Goal: Transaction & Acquisition: Purchase product/service

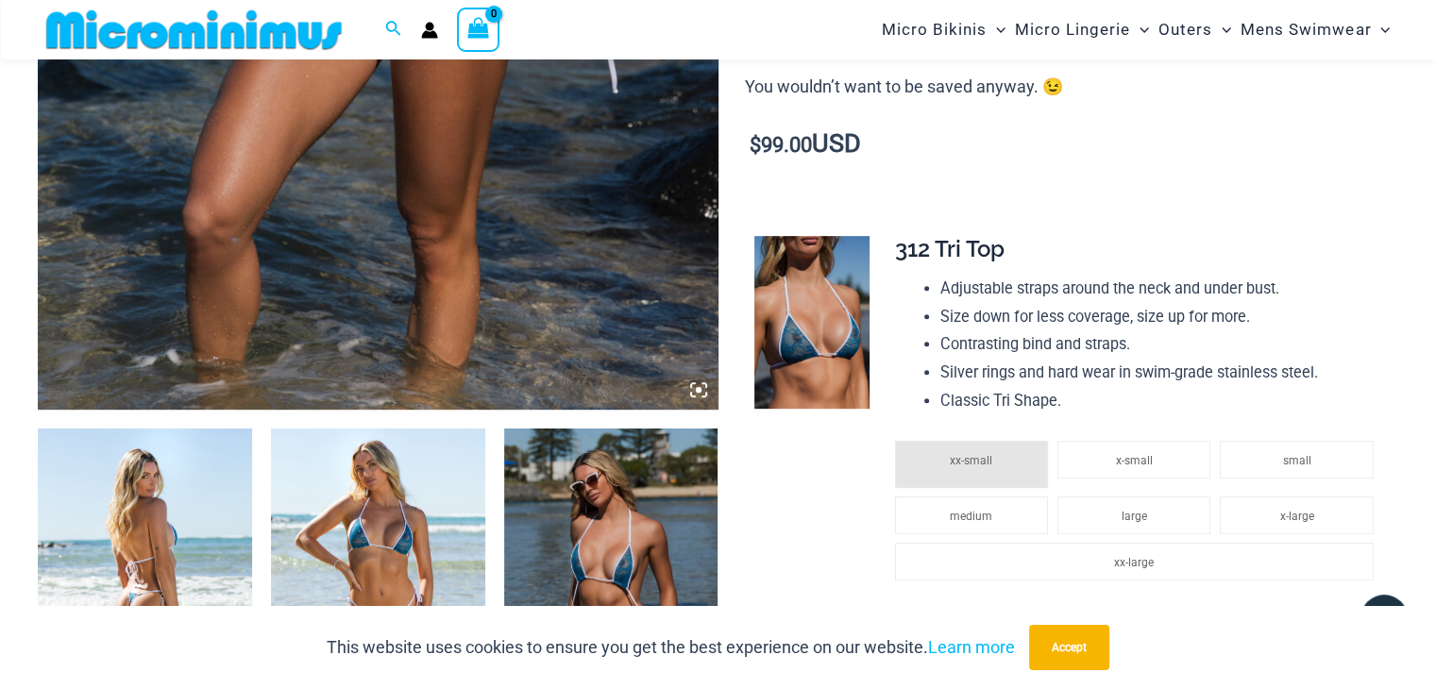
scroll to position [79, 0]
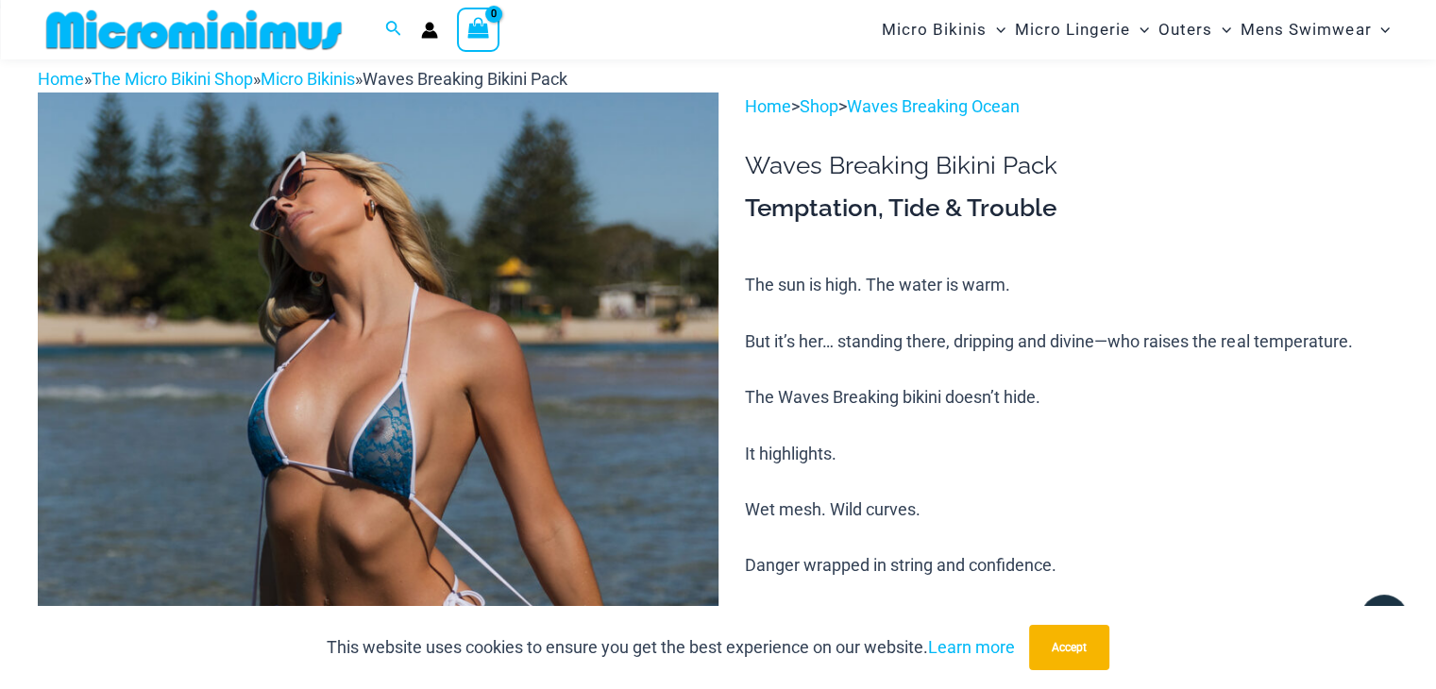
click at [245, 332] on img at bounding box center [378, 602] width 680 height 1020
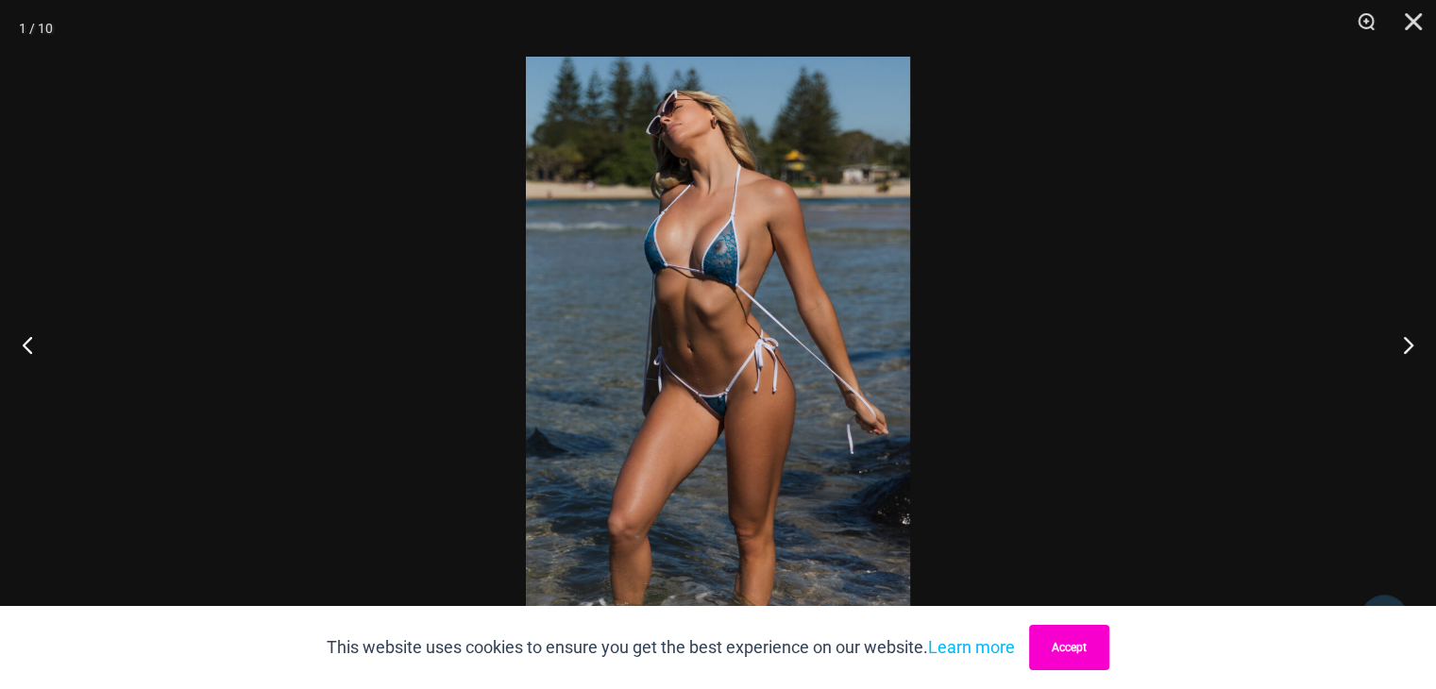
drag, startPoint x: 1053, startPoint y: 654, endPoint x: 1268, endPoint y: 578, distance: 228.4
click at [1054, 653] on button "Accept" at bounding box center [1069, 647] width 80 height 45
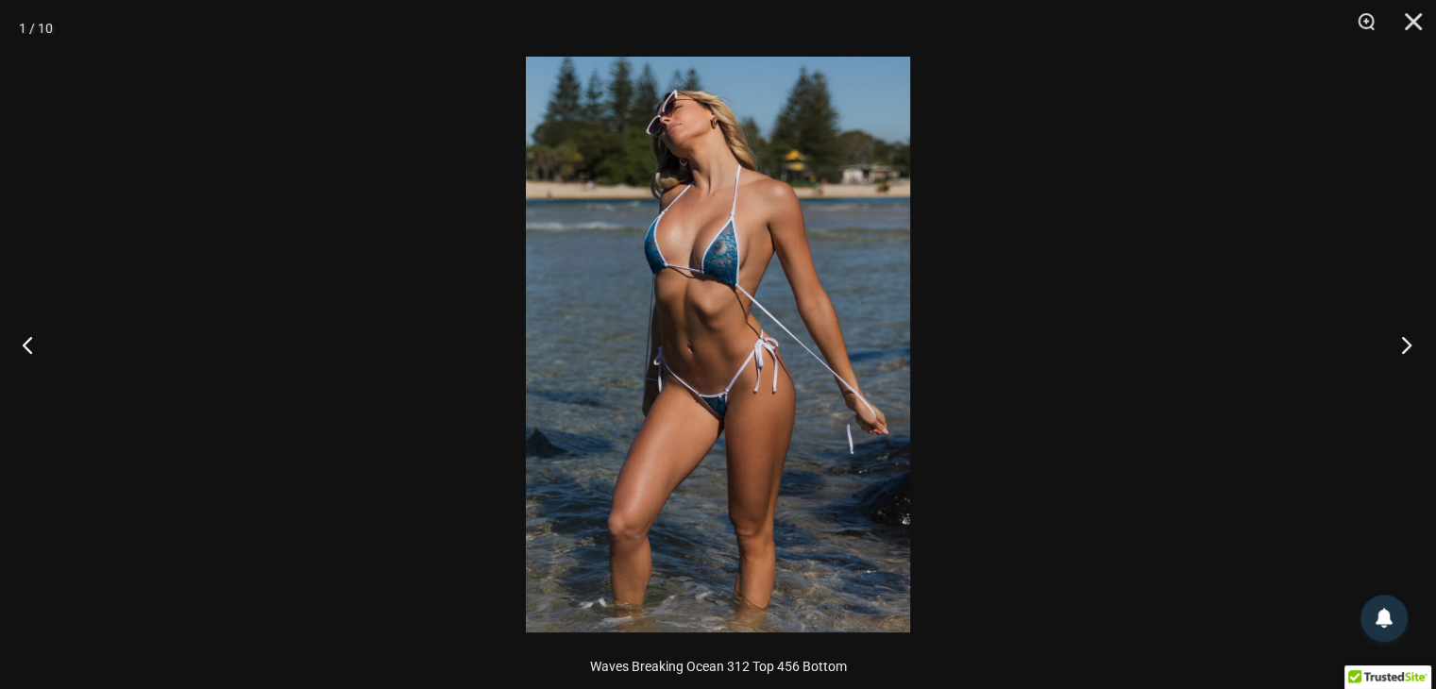
click at [1399, 326] on button "Next" at bounding box center [1400, 344] width 71 height 94
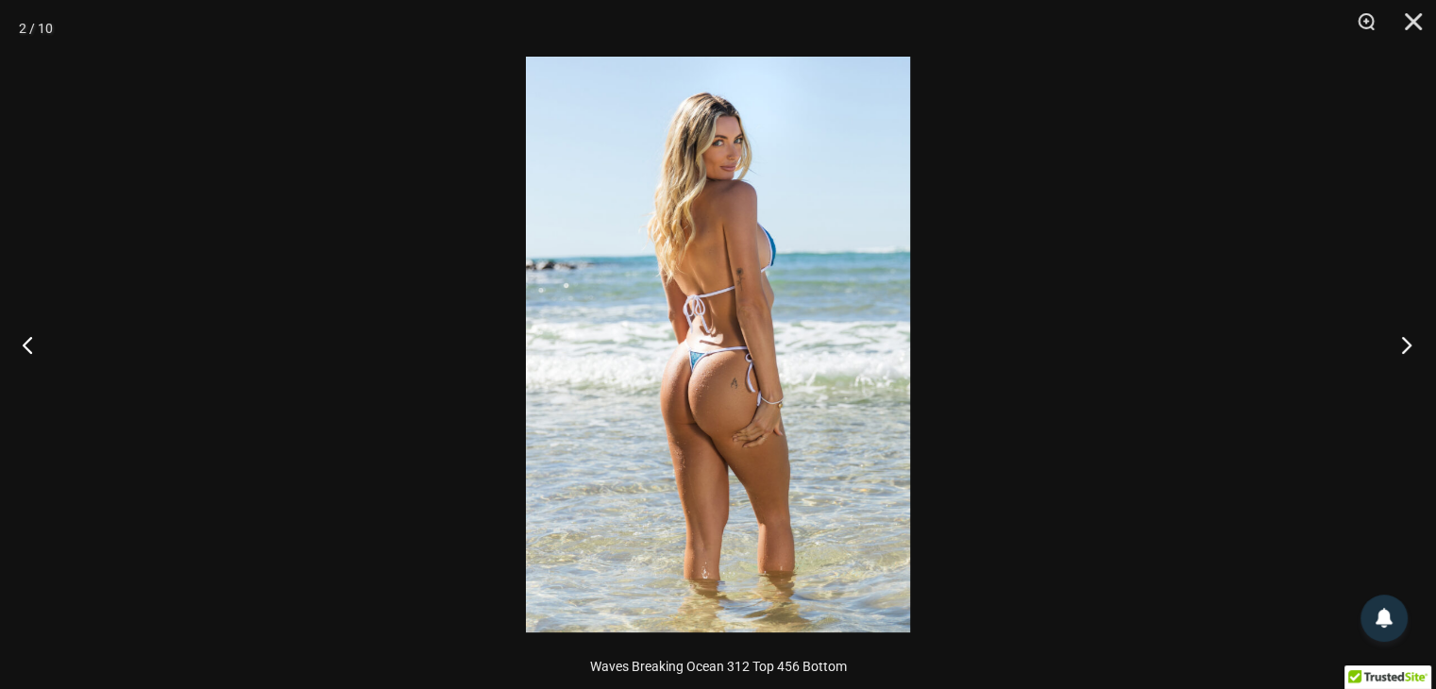
click at [1399, 326] on button "Next" at bounding box center [1400, 344] width 71 height 94
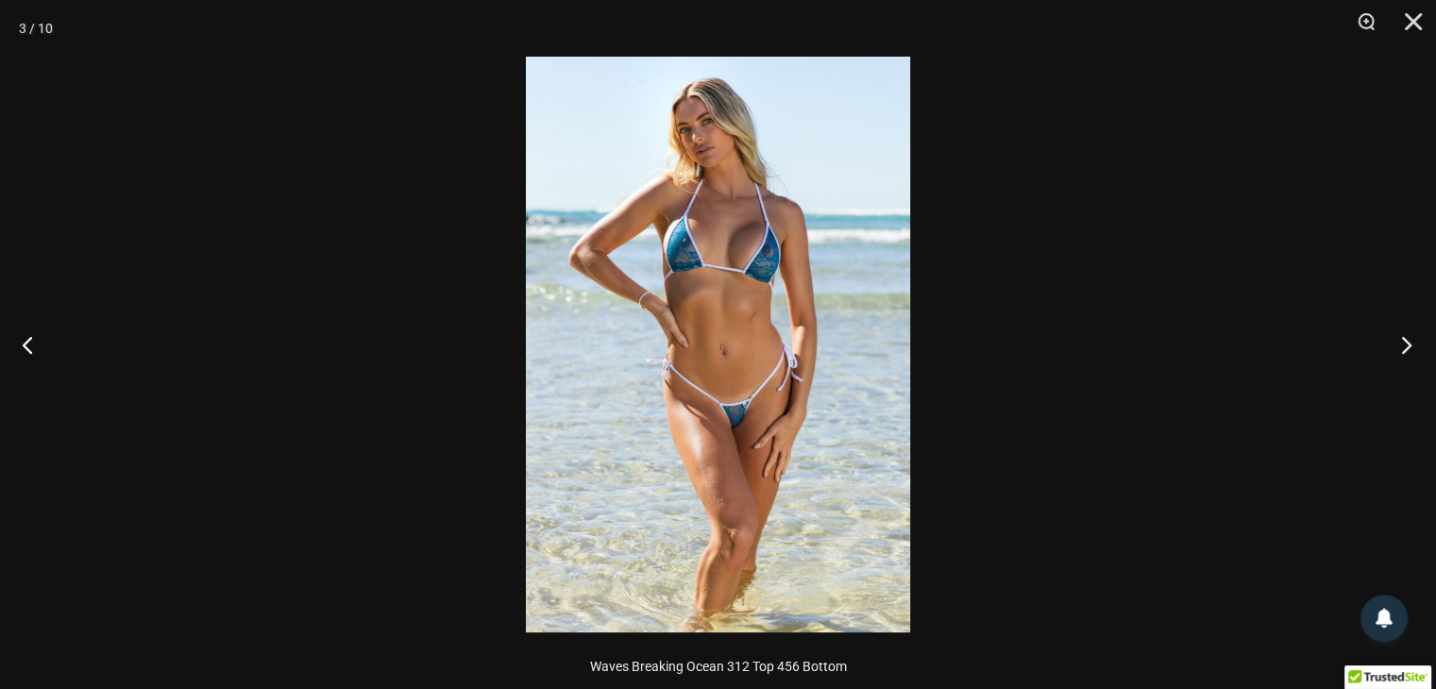
click at [1408, 346] on button "Next" at bounding box center [1400, 344] width 71 height 94
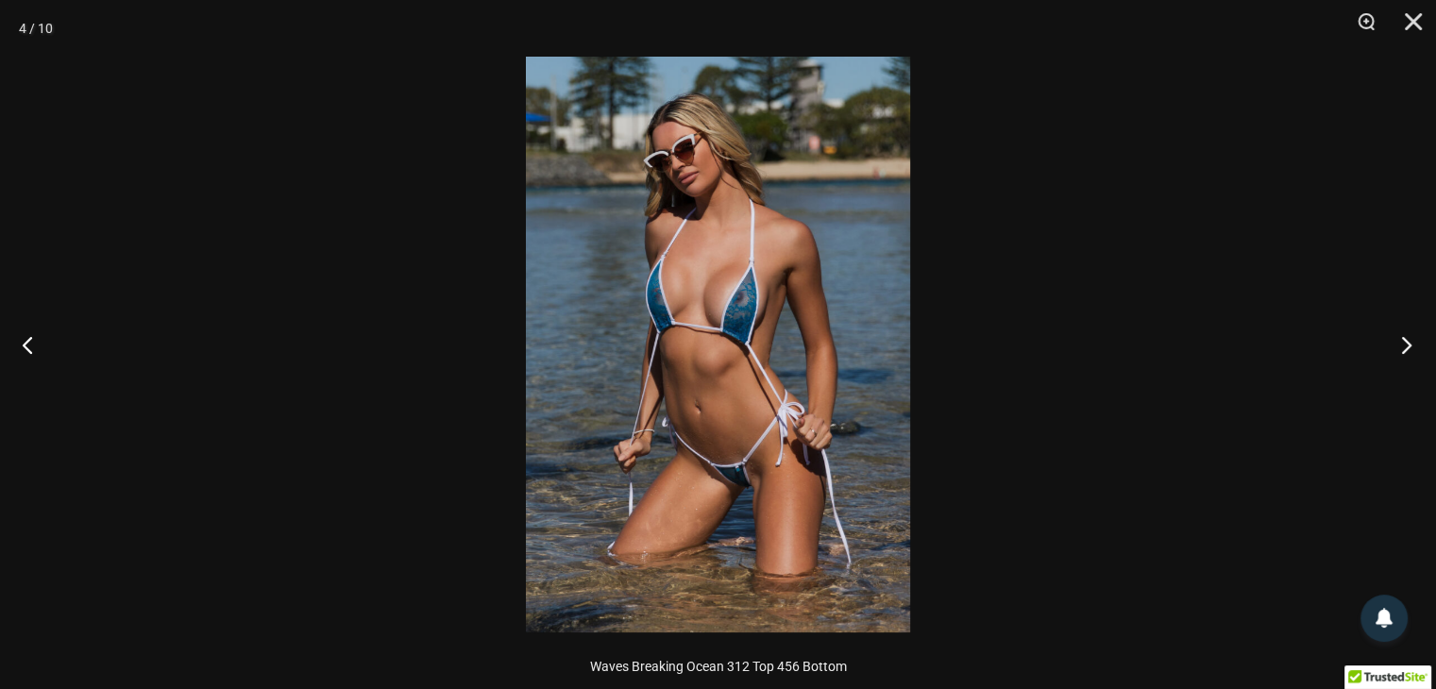
click at [1405, 337] on button "Next" at bounding box center [1400, 344] width 71 height 94
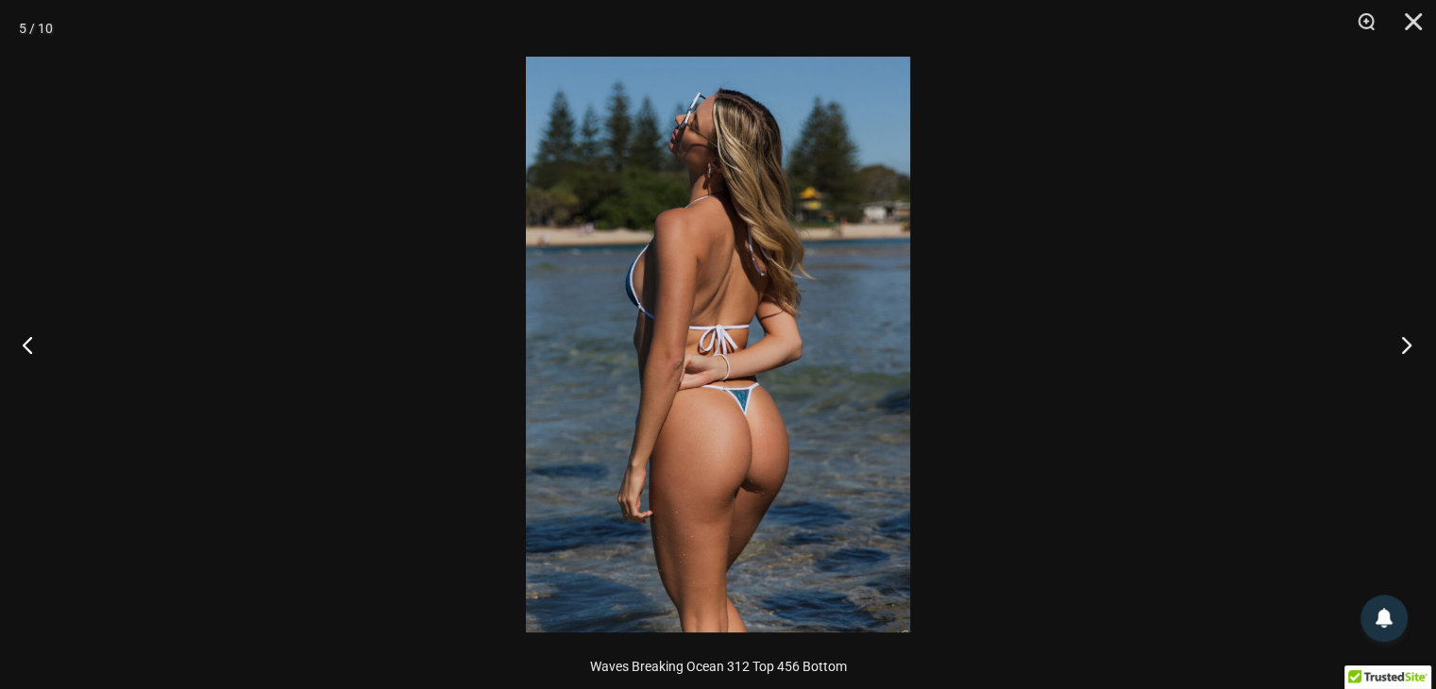
click at [1405, 337] on button "Next" at bounding box center [1400, 344] width 71 height 94
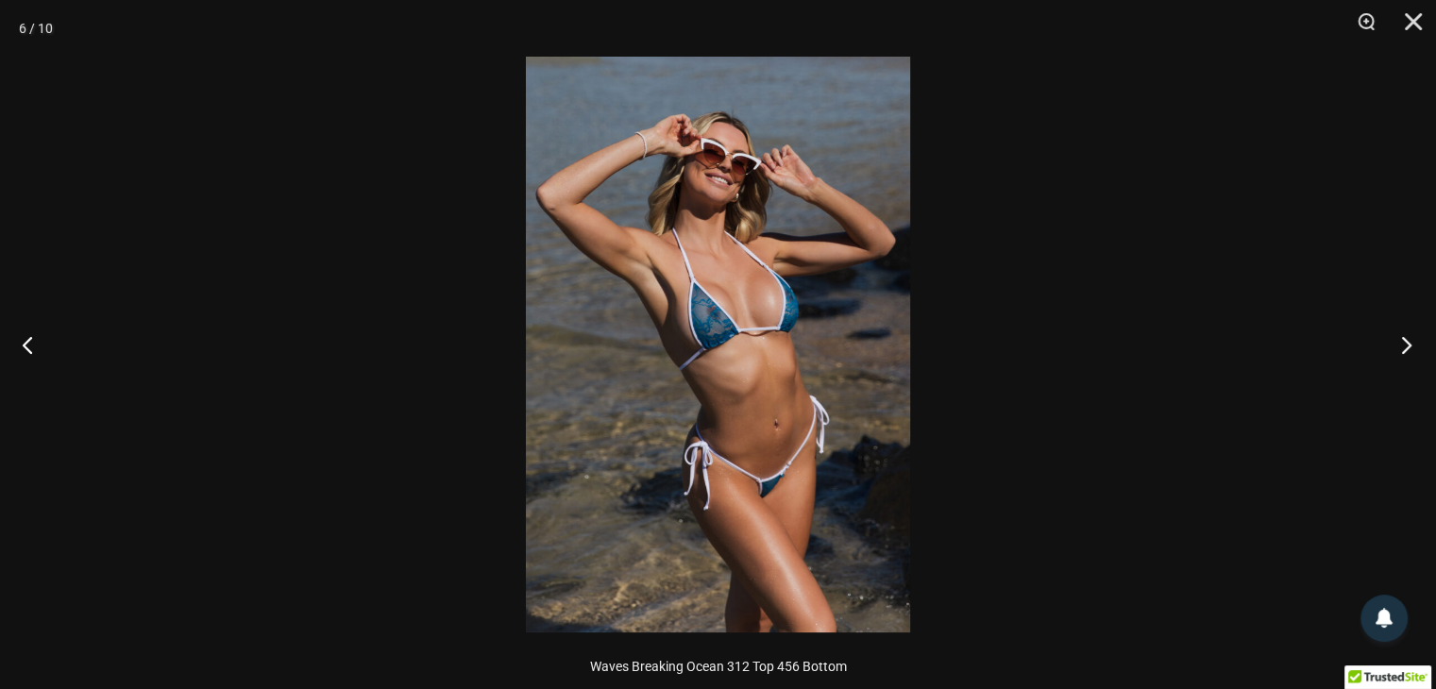
click at [1405, 337] on button "Next" at bounding box center [1400, 344] width 71 height 94
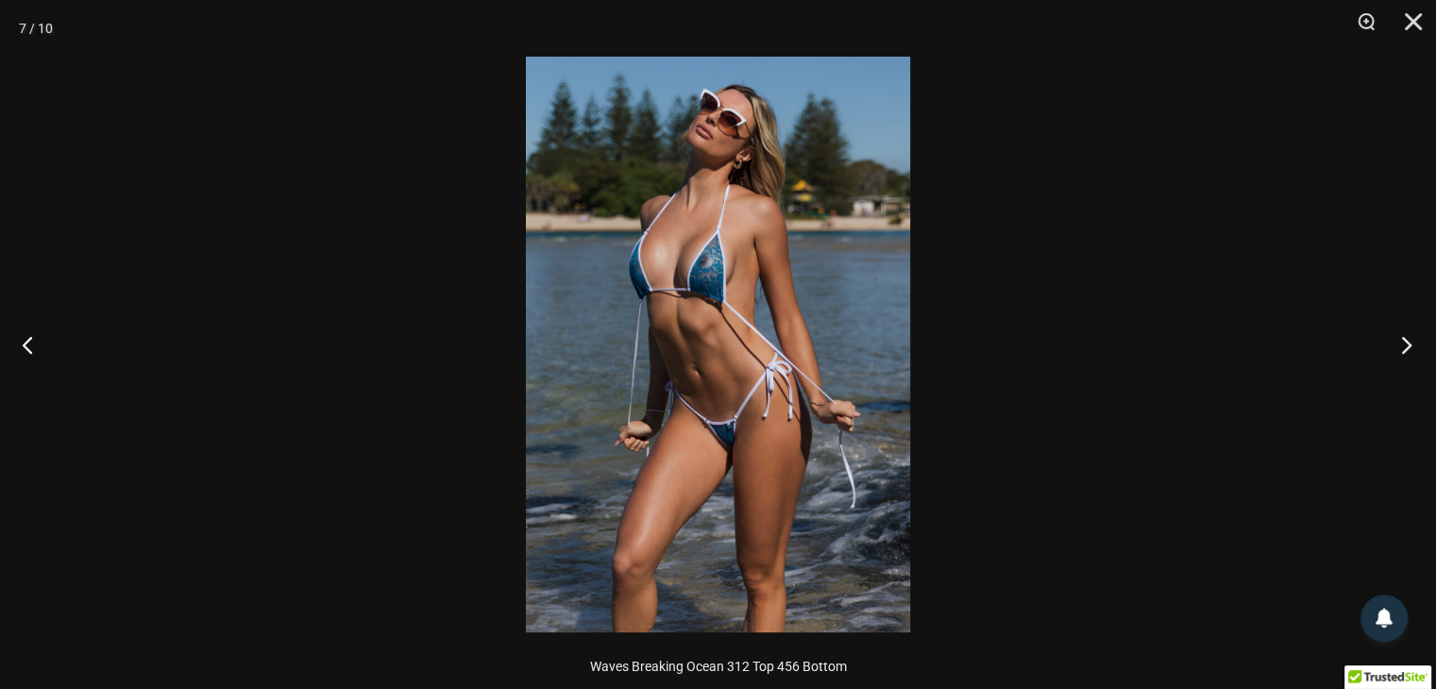
click at [1405, 337] on button "Next" at bounding box center [1400, 344] width 71 height 94
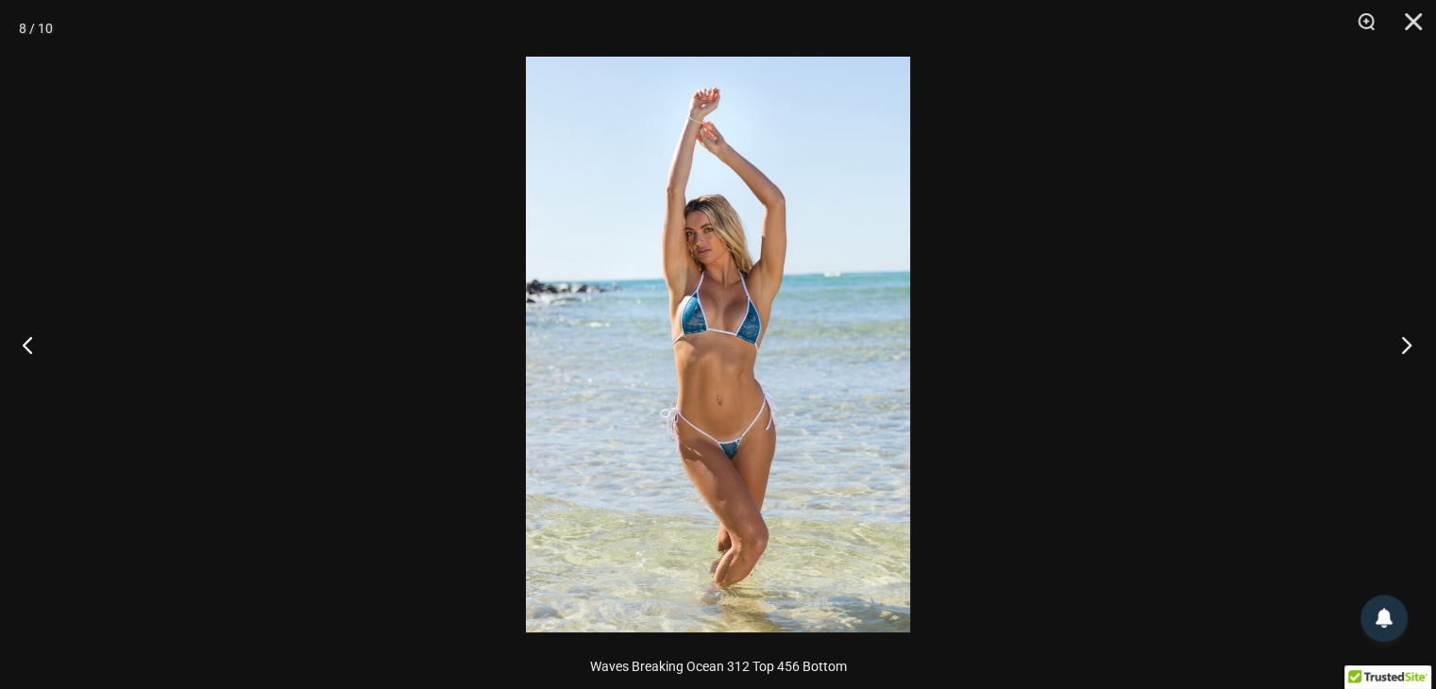
click at [1405, 337] on button "Next" at bounding box center [1400, 344] width 71 height 94
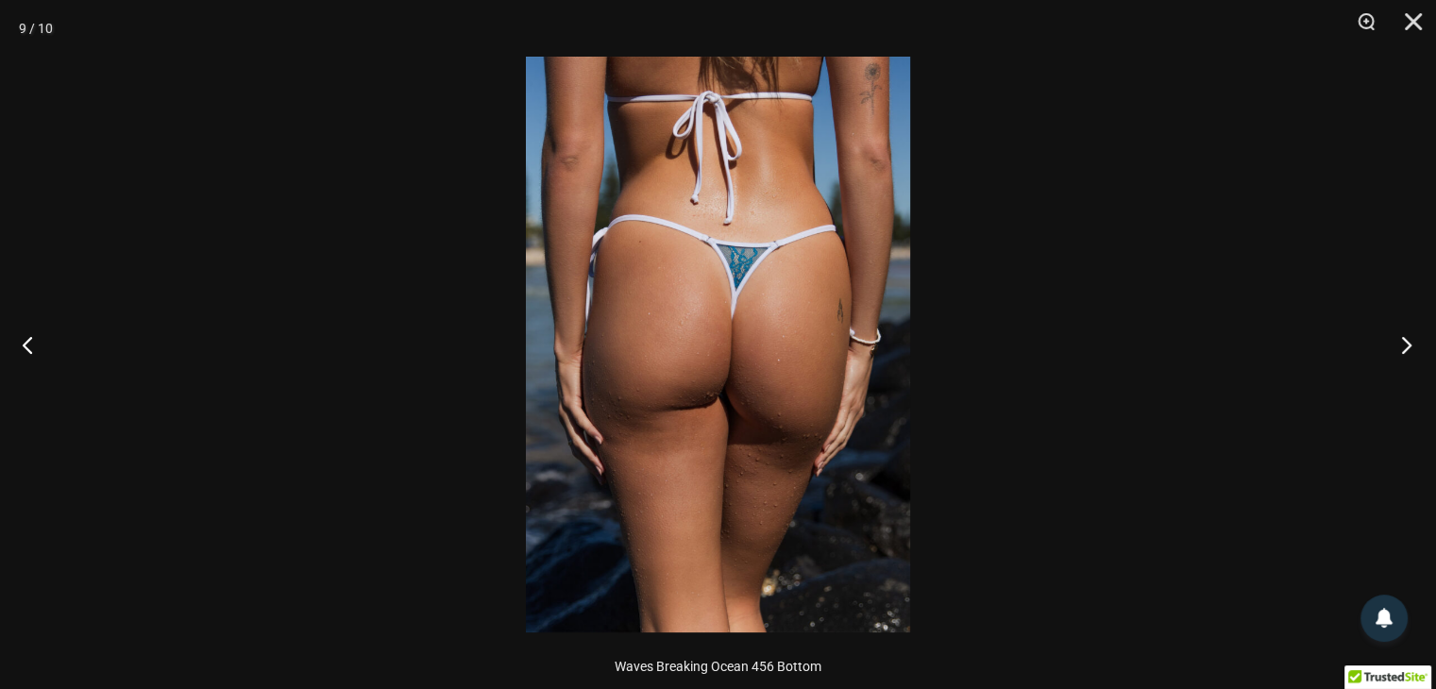
click at [1405, 337] on button "Next" at bounding box center [1400, 344] width 71 height 94
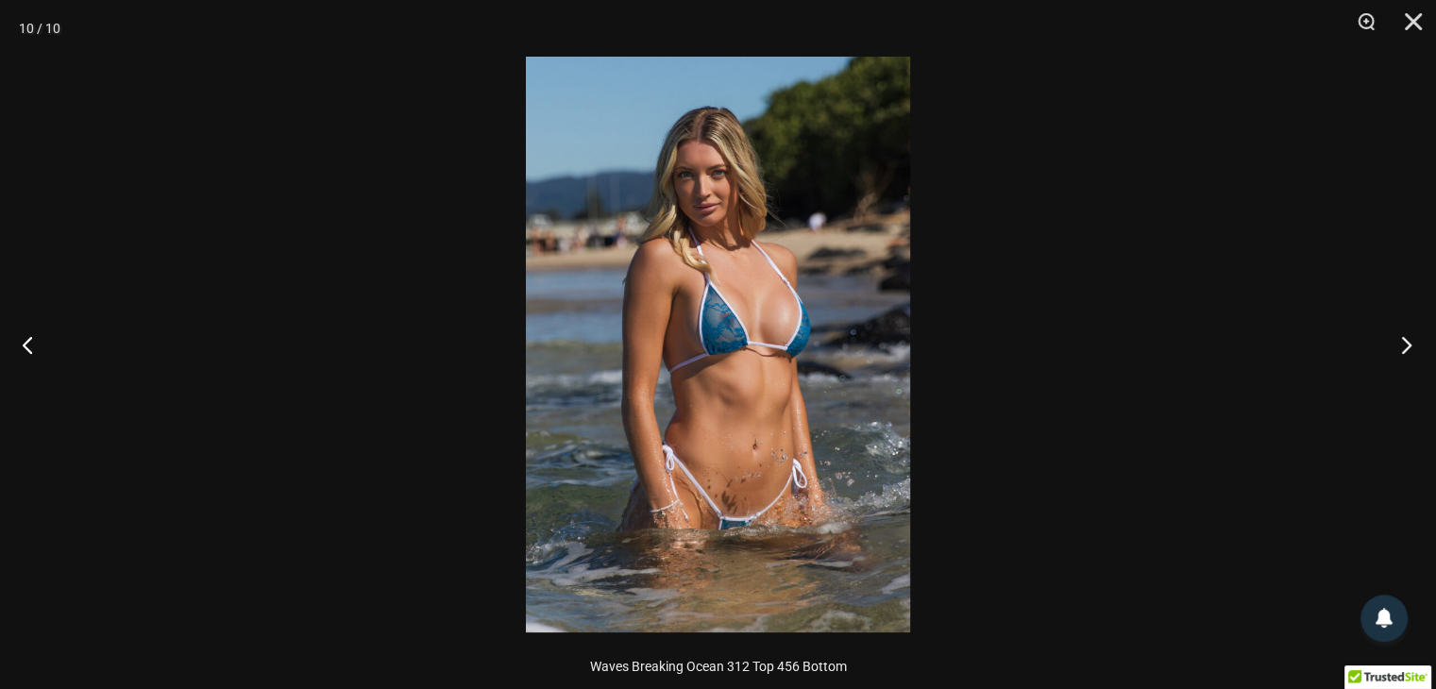
click at [1405, 337] on button "Next" at bounding box center [1400, 344] width 71 height 94
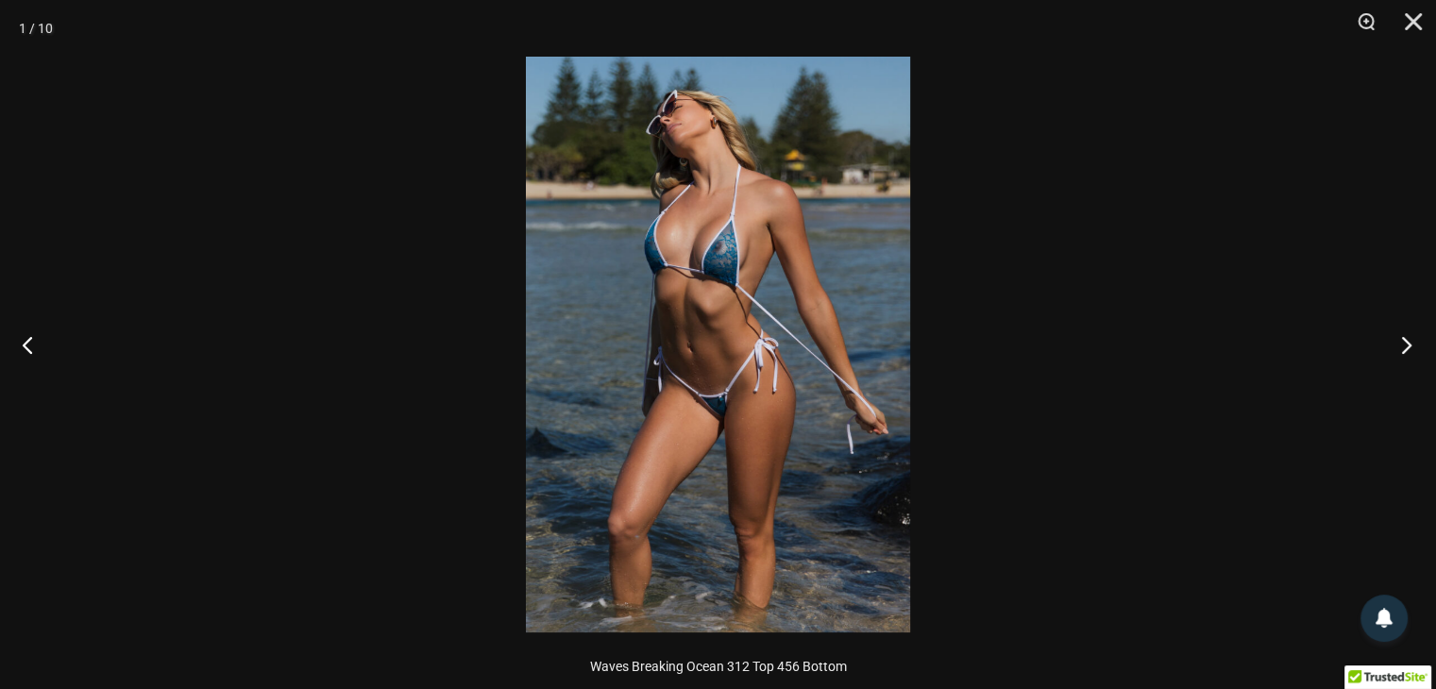
click at [1405, 337] on button "Next" at bounding box center [1400, 344] width 71 height 94
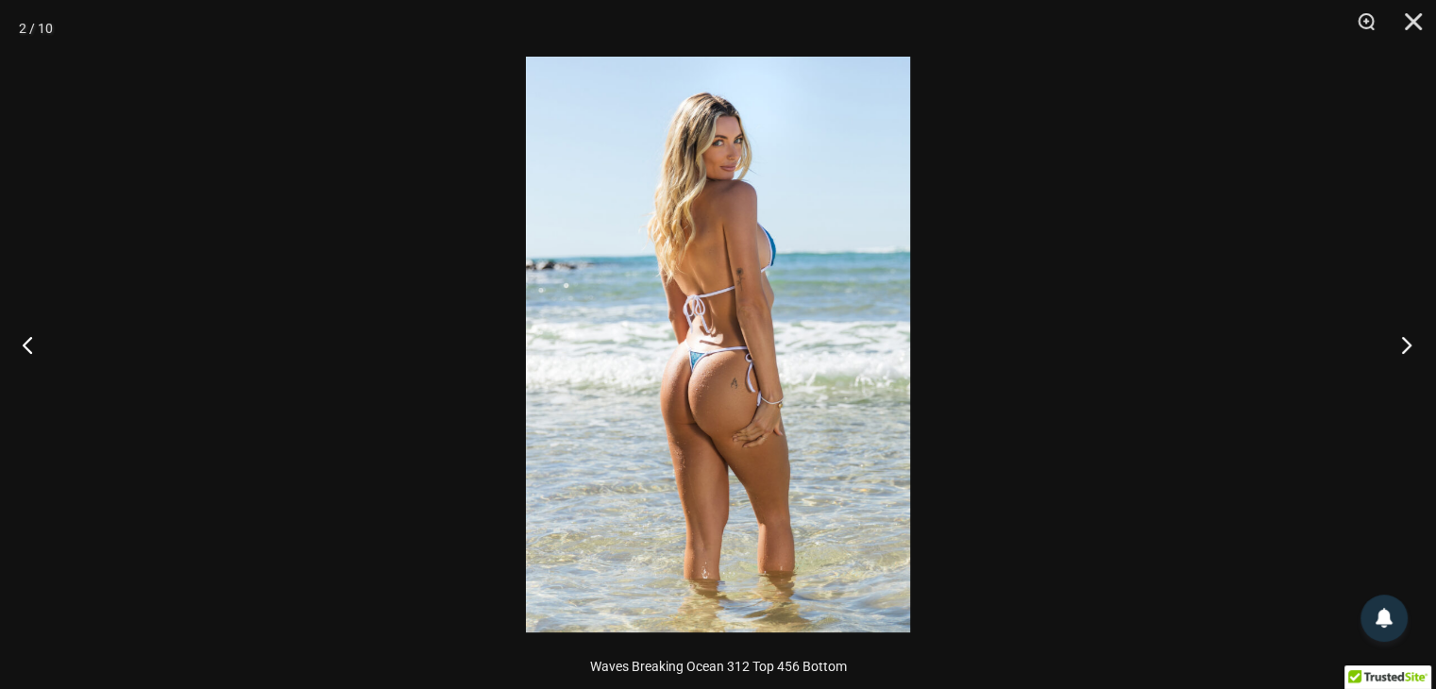
click at [1405, 337] on button "Next" at bounding box center [1400, 344] width 71 height 94
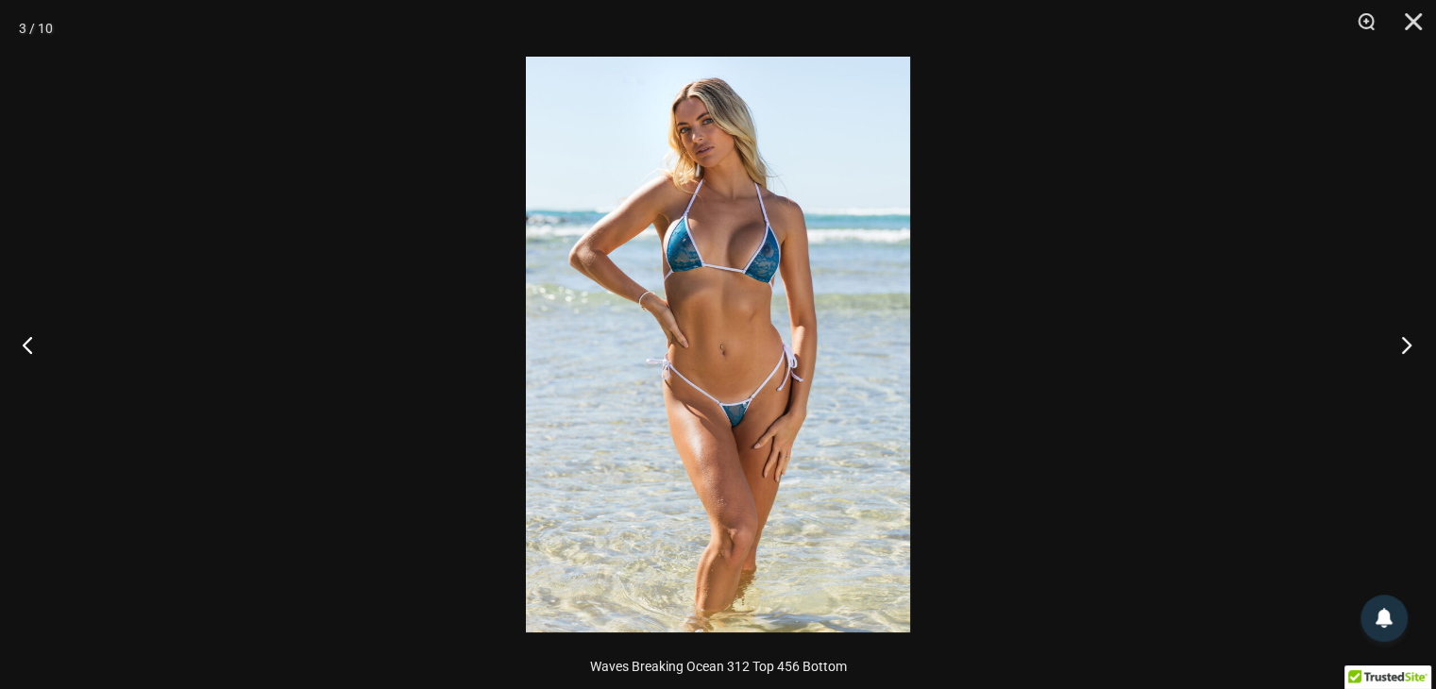
click at [1405, 337] on button "Next" at bounding box center [1400, 344] width 71 height 94
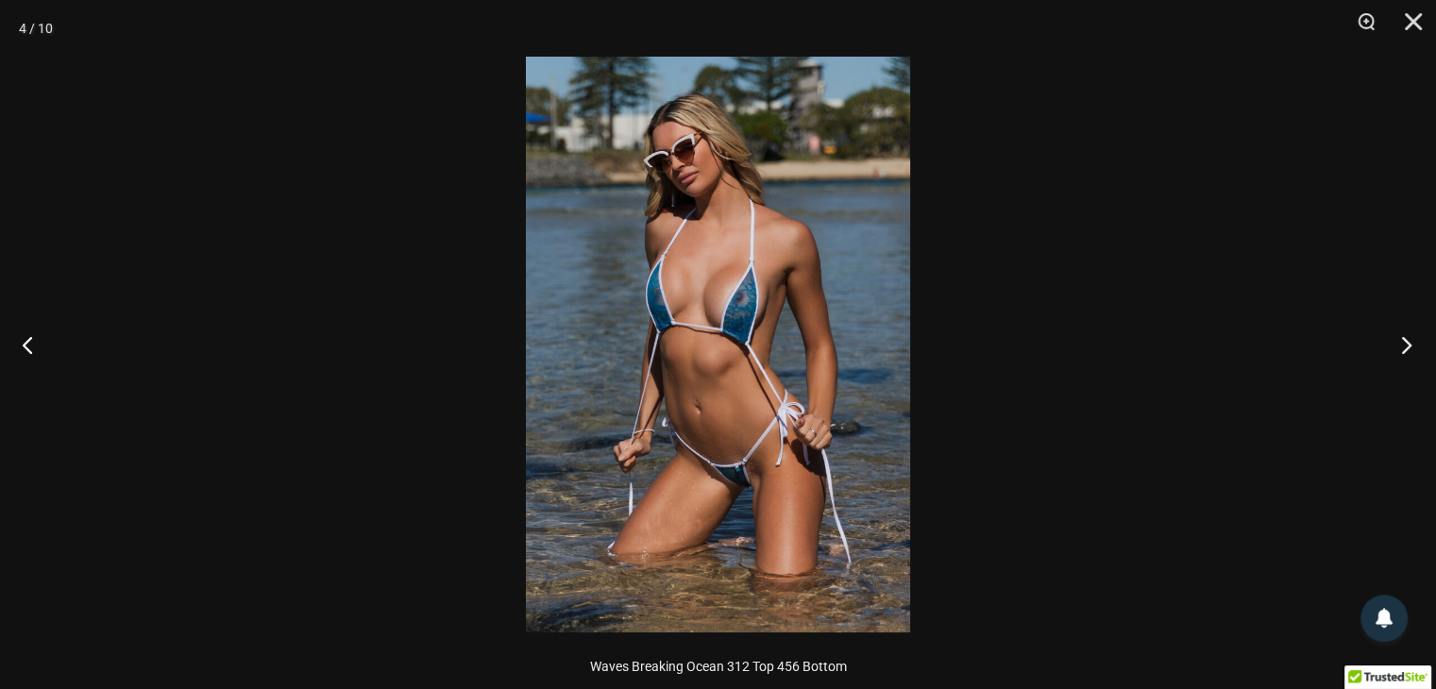
click at [1405, 337] on button "Next" at bounding box center [1400, 344] width 71 height 94
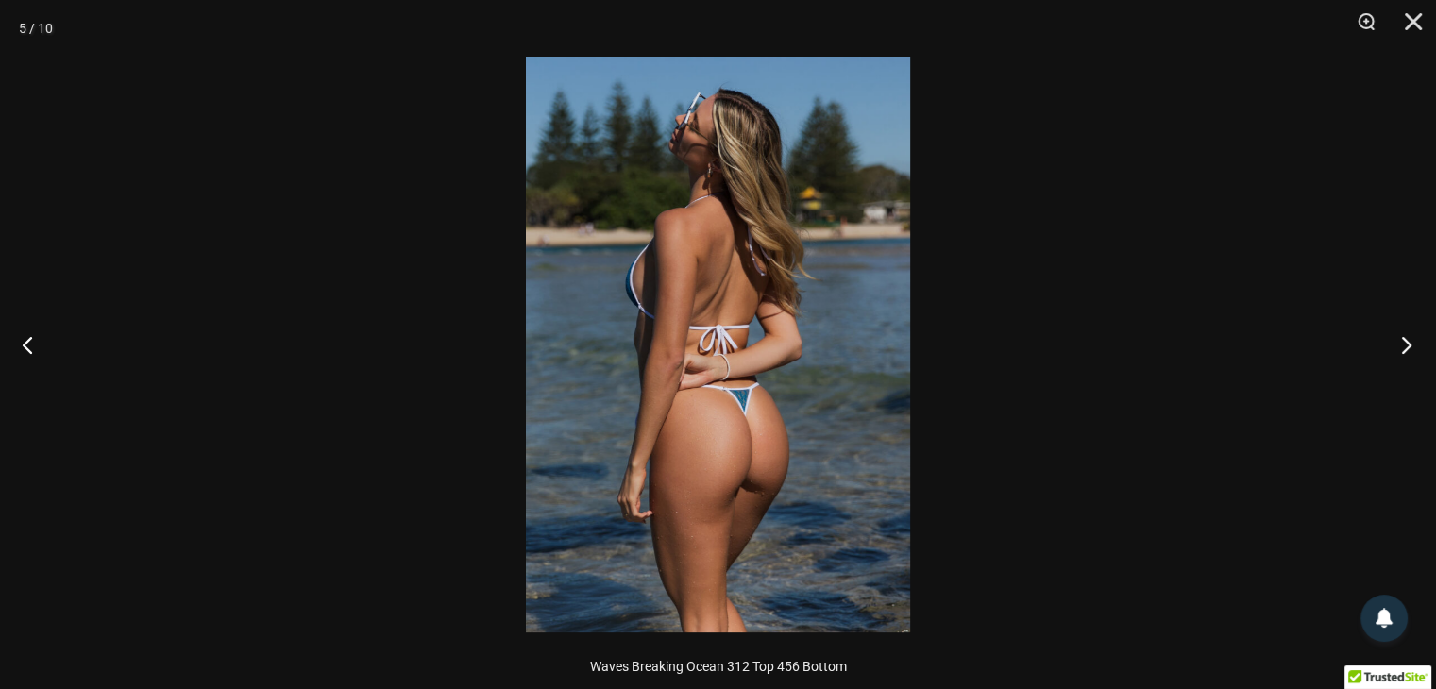
click at [1405, 337] on button "Next" at bounding box center [1400, 344] width 71 height 94
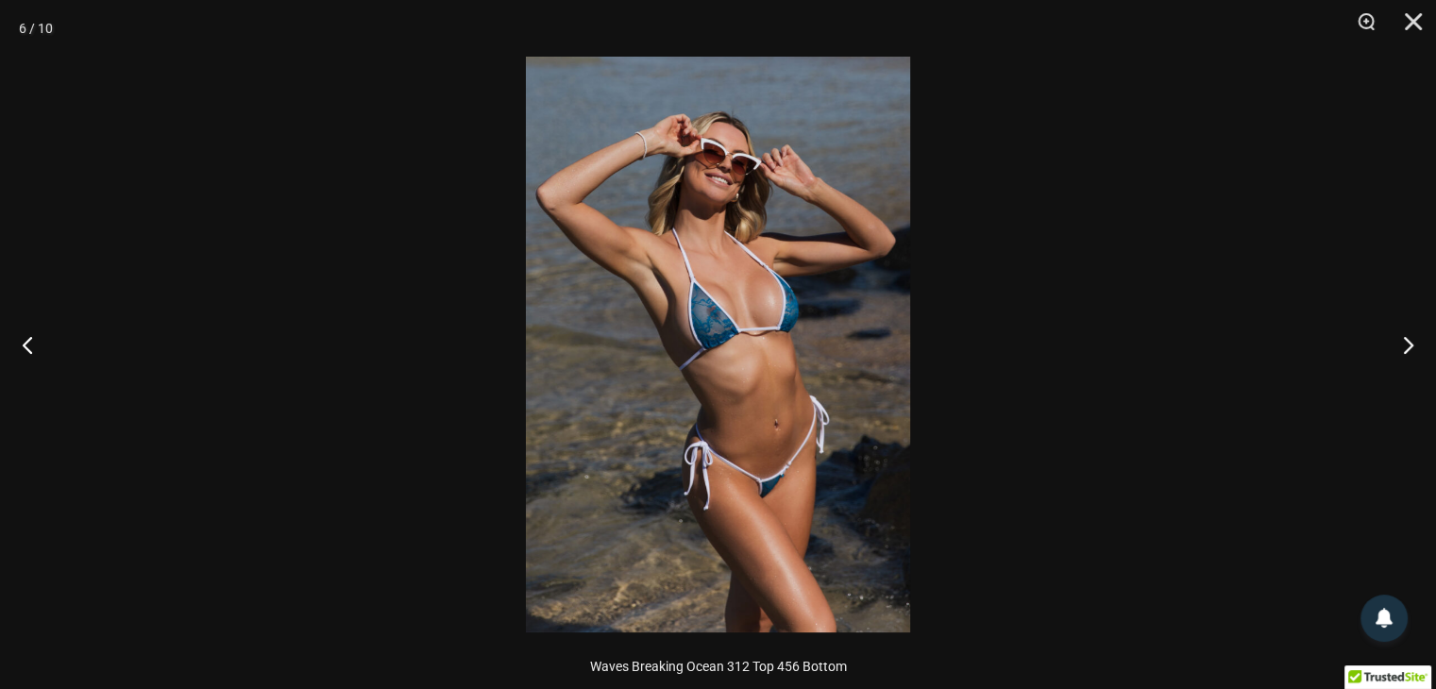
click at [610, 253] on img at bounding box center [718, 345] width 384 height 576
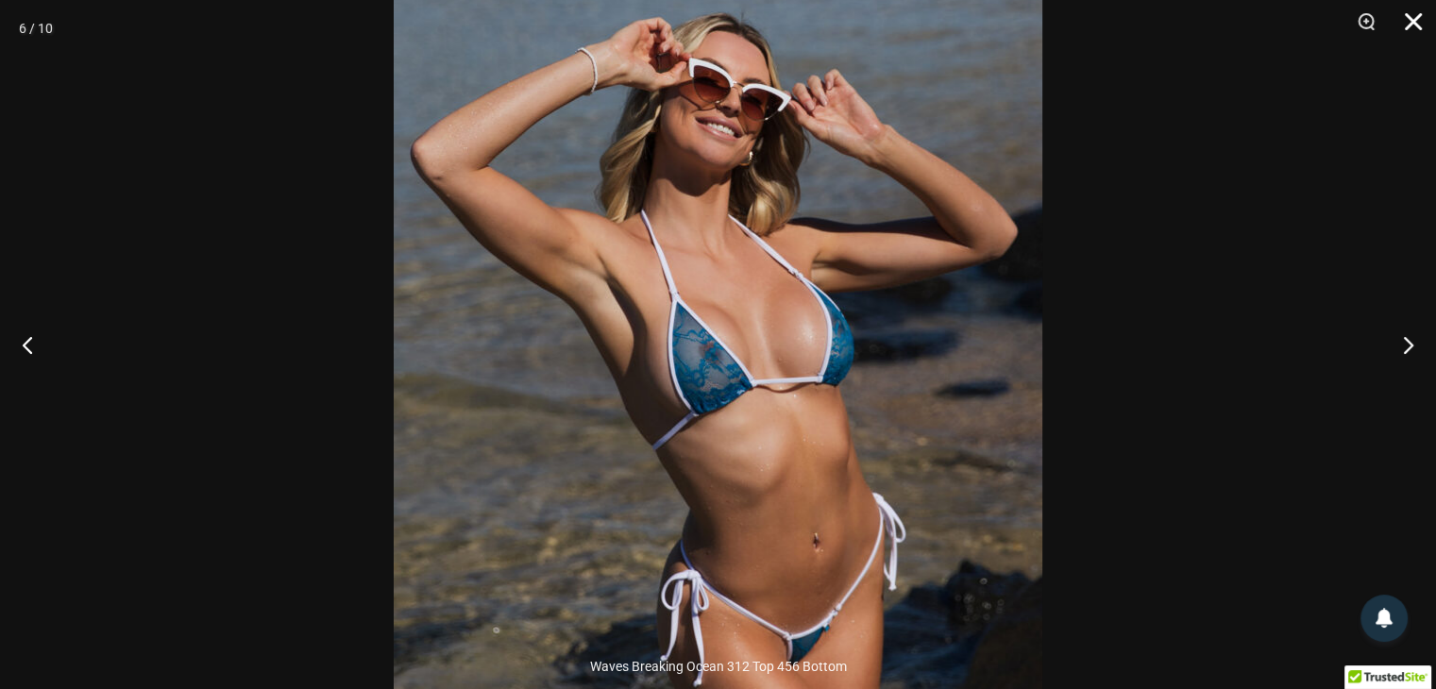
click at [1422, 20] on button "Close" at bounding box center [1406, 28] width 47 height 57
